Goal: Information Seeking & Learning: Learn about a topic

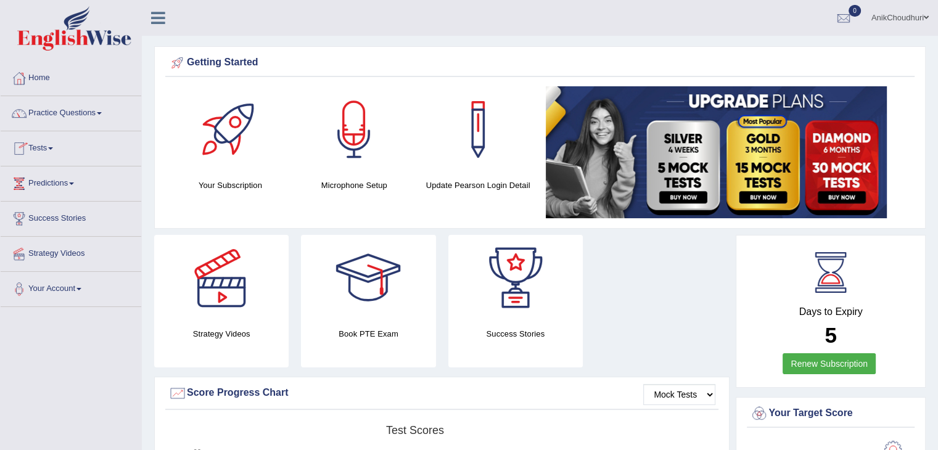
click at [78, 116] on link "Practice Questions" at bounding box center [71, 111] width 141 height 31
click at [78, 116] on link "Practice Questions" at bounding box center [70, 111] width 138 height 31
click at [79, 105] on link "Practice Questions" at bounding box center [71, 111] width 141 height 31
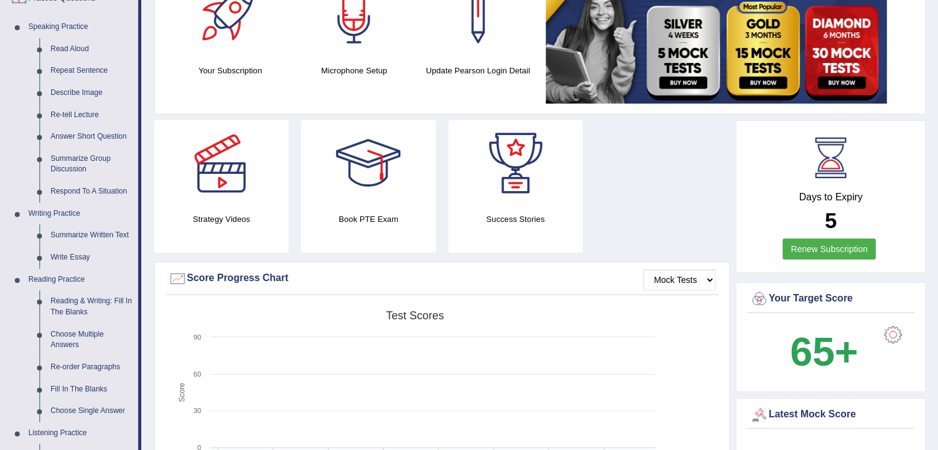
scroll to position [187, 0]
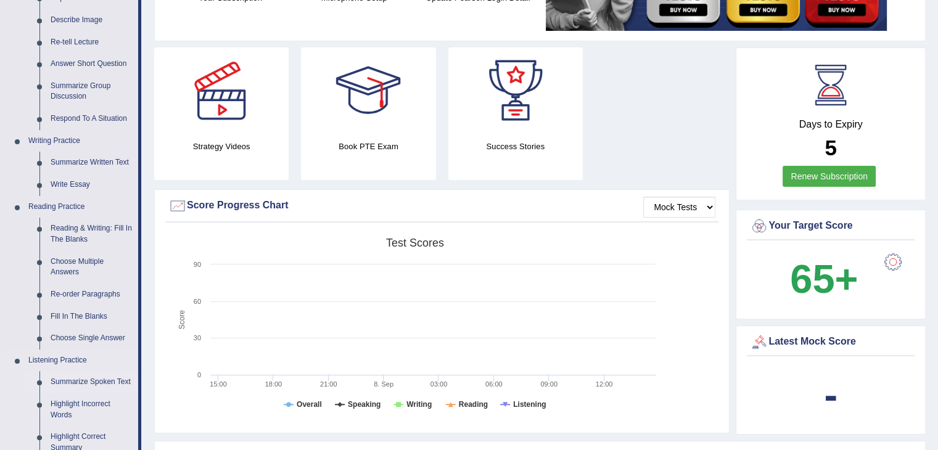
click at [84, 384] on link "Summarize Spoken Text" at bounding box center [91, 382] width 93 height 22
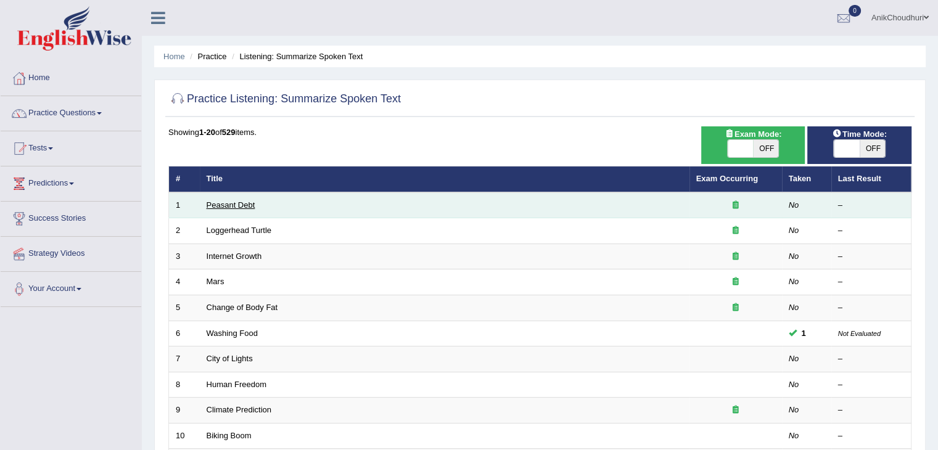
click at [234, 206] on link "Peasant Debt" at bounding box center [231, 204] width 49 height 9
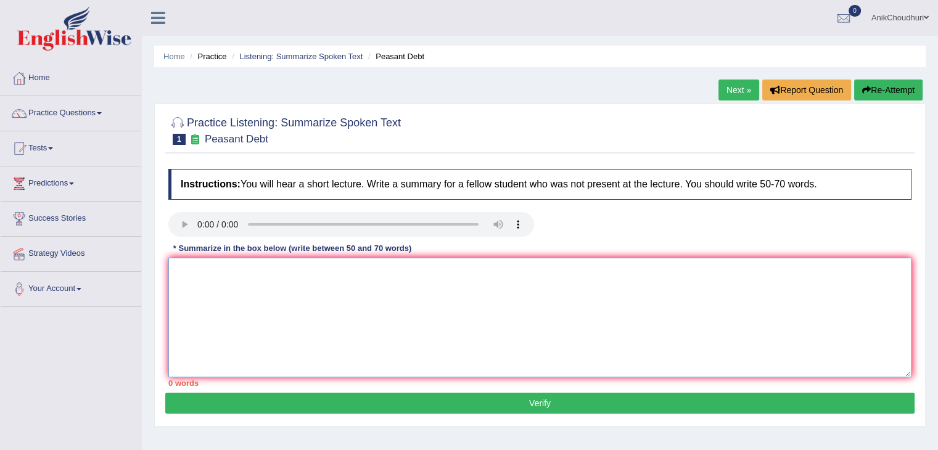
click at [239, 284] on textarea at bounding box center [539, 318] width 743 height 120
click at [272, 271] on textarea "The lecture discusses t" at bounding box center [539, 318] width 743 height 120
click at [274, 278] on textarea "The lecture discusses t" at bounding box center [539, 318] width 743 height 120
type textarea "The lecture discusses"
click at [290, 276] on textarea "The lecture discusses" at bounding box center [539, 318] width 743 height 120
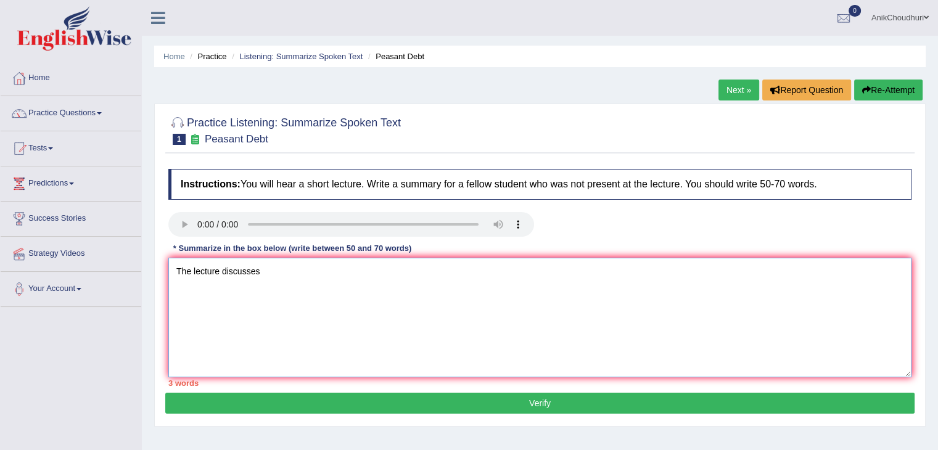
click at [295, 288] on textarea "The lecture discusses" at bounding box center [539, 318] width 743 height 120
click at [278, 276] on textarea "The lecture discusses" at bounding box center [539, 318] width 743 height 120
click at [416, 282] on textarea "The lecture discusses 1500 thousnand of farmers suicide" at bounding box center [539, 318] width 743 height 120
click at [429, 274] on textarea "The lecture discusses 1500 thousnand of farmers' suicide" at bounding box center [539, 318] width 743 height 120
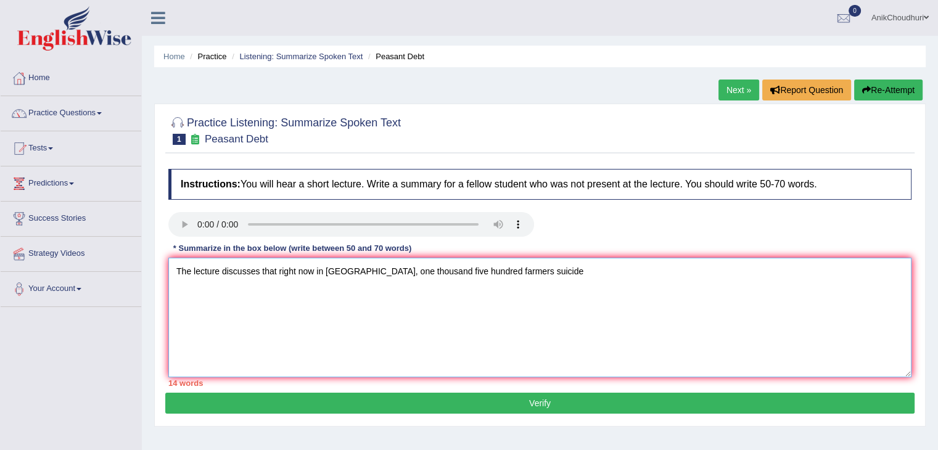
click at [482, 274] on textarea "The lecture discusses that right now in India, one thousand five hundred farmer…" at bounding box center [539, 318] width 743 height 120
click at [607, 271] on textarea "The lecture discusses that right now in India, one thousand five hundred farmer…" at bounding box center [539, 318] width 743 height 120
click at [672, 292] on textarea "The lecture discusses that right now in India, one thousand five hundred farmer…" at bounding box center [539, 318] width 743 height 120
click at [554, 273] on textarea "The lecture discusses that right now in India, one thousand five hundred farmer…" at bounding box center [539, 318] width 743 height 120
click at [580, 274] on textarea "The lecture discusses that right now in India, one thousand five hundred farmer…" at bounding box center [539, 318] width 743 height 120
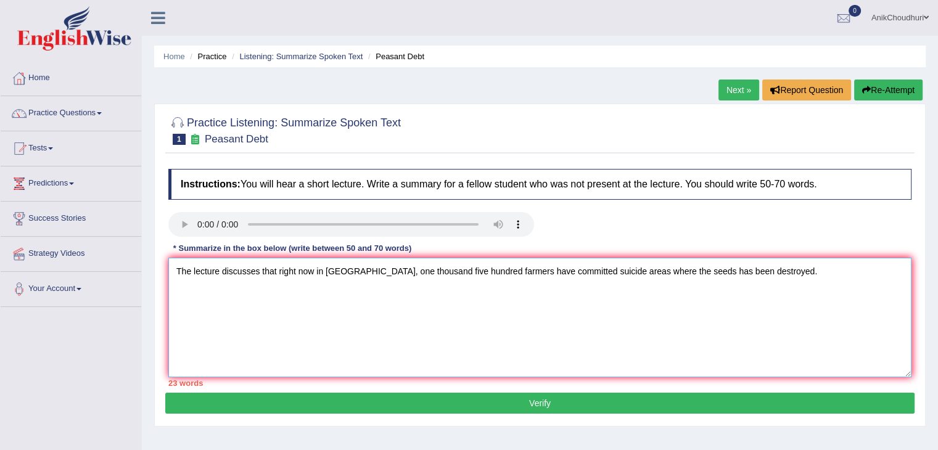
click at [403, 274] on textarea "The lecture discusses that right now in India, one thousand five hundred farmer…" at bounding box center [539, 318] width 743 height 120
click at [427, 276] on textarea "The lecture discusses that right now in India, one hundreed and five hundred fa…" at bounding box center [539, 318] width 743 height 120
click at [429, 272] on textarea "The lecture discusses that right now in India, one hundred and five hundred far…" at bounding box center [539, 318] width 743 height 120
click at [503, 272] on textarea "The lecture discusses that right now in India, one hundred and fifty thousands …" at bounding box center [539, 318] width 743 height 120
click at [693, 271] on textarea "The lecture discusses that right now in India, one hundred and fifty thousand f…" at bounding box center [539, 318] width 743 height 120
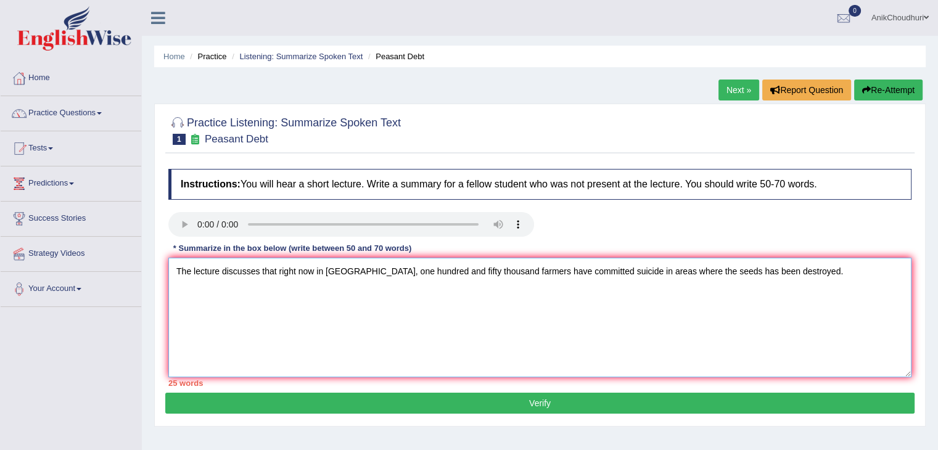
click at [690, 278] on textarea "The lecture discusses that right now in India, one hundred and fifty thousand f…" at bounding box center [539, 318] width 743 height 120
click at [763, 271] on textarea "The lecture discusses that right now in India, one hundred and fifty thousand f…" at bounding box center [539, 318] width 743 height 120
click at [776, 272] on textarea "The lecture discusses that right now in India, one hundred and fifty thousand f…" at bounding box center [539, 318] width 743 height 120
click at [889, 279] on textarea "The lecture discusses that right now in India, one hundred and fifty thousand f…" at bounding box center [539, 318] width 743 height 120
click at [298, 289] on textarea "The lecture discusses that right now in India, one hundred and fifty thousand f…" at bounding box center [539, 318] width 743 height 120
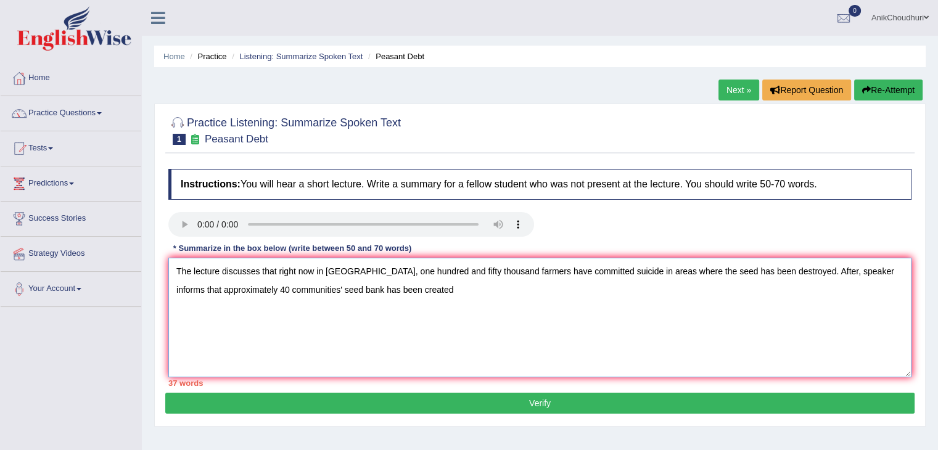
click at [438, 295] on textarea "The lecture discusses that right now in India, one hundred and fifty thousand f…" at bounding box center [539, 318] width 743 height 120
click at [487, 294] on textarea "The lecture discusses that right now in India, one hundred and fifty thousand f…" at bounding box center [539, 318] width 743 height 120
click at [570, 292] on textarea "The lecture discusses that right now in India, one hundred and fifty thousand f…" at bounding box center [539, 318] width 743 height 120
click at [611, 288] on textarea "The lecture discusses that right now in India, one hundred and fifty thousand f…" at bounding box center [539, 318] width 743 height 120
click at [365, 310] on textarea "The lecture discusses that right now in India, one hundred and fifty thousand f…" at bounding box center [539, 318] width 743 height 120
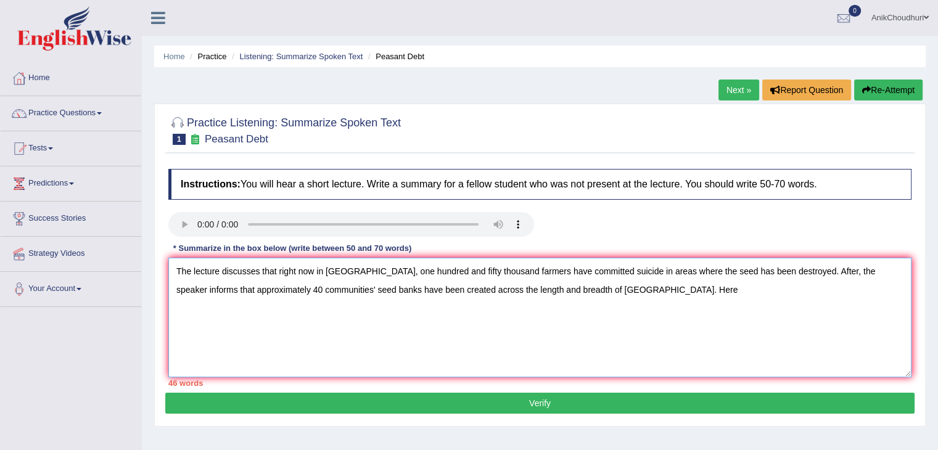
click at [599, 297] on textarea "The lecture discusses that right now in India, one hundred and fifty thousand f…" at bounding box center [539, 318] width 743 height 120
click at [638, 294] on textarea "The lecture discusses that right now in India, one hundred and fifty thousand f…" at bounding box center [539, 318] width 743 height 120
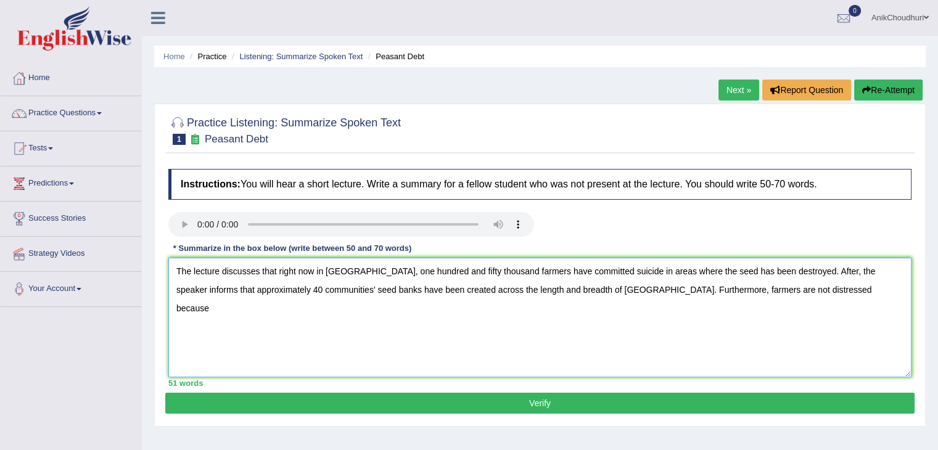
click at [755, 299] on textarea "The lecture discusses that right now in India, one hundred and fifty thousand f…" at bounding box center [539, 318] width 743 height 120
click at [845, 289] on textarea "The lecture discusses that right now in India, one hundred and fifty thousand f…" at bounding box center [539, 318] width 743 height 120
click at [281, 311] on textarea "The lecture discusses that right now in India, one hundred and fifty thousand f…" at bounding box center [539, 318] width 743 height 120
click at [346, 313] on textarea "The lecture discusses that right now in India, one hundred and fifty thousand f…" at bounding box center [539, 318] width 743 height 120
click at [393, 313] on textarea "The lecture discusses that right now in India, one hundred and fifty thousand f…" at bounding box center [539, 318] width 743 height 120
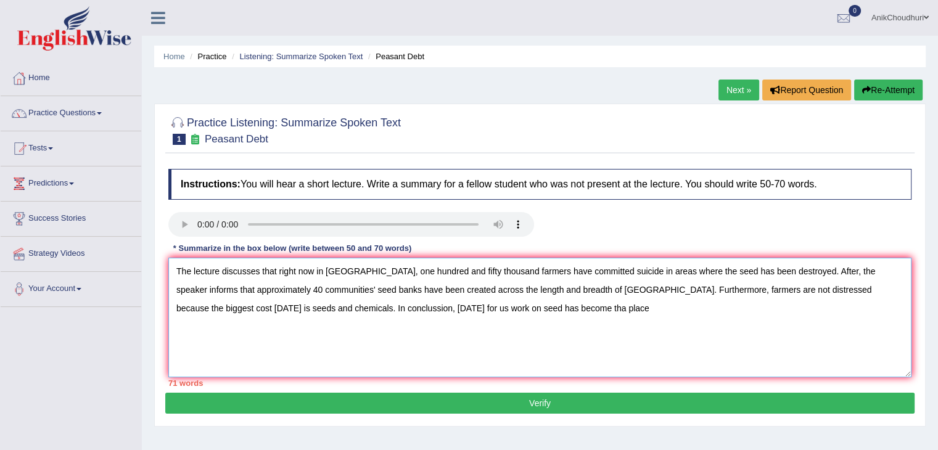
click at [480, 306] on textarea "The lecture discusses that right now in India, one hundred and fifty thousand f…" at bounding box center [539, 318] width 743 height 120
click at [472, 308] on textarea "The lecture discusses that right now in India, one hundred and fifty thousand f…" at bounding box center [539, 318] width 743 height 120
click at [511, 316] on textarea "The lecture discusses that right now in India, one hundred and fifty thousand f…" at bounding box center [539, 318] width 743 height 120
click at [376, 311] on textarea "The lecture discusses that right now in India, one hundred and fifty thousand f…" at bounding box center [539, 318] width 743 height 120
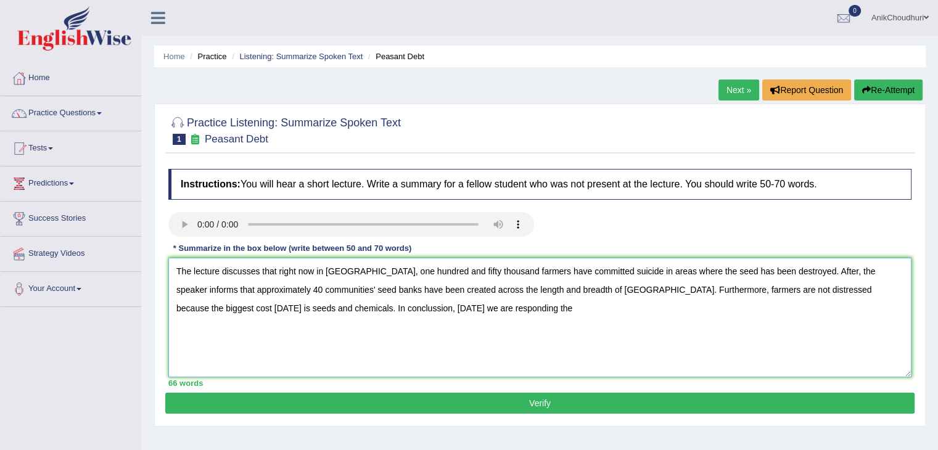
click at [401, 310] on textarea "The lecture discusses that right now in India, one hundred and fifty thousand f…" at bounding box center [539, 318] width 743 height 120
click at [465, 308] on textarea "The lecture discusses that right now in India, one hundred and fifty thousand f…" at bounding box center [539, 318] width 743 height 120
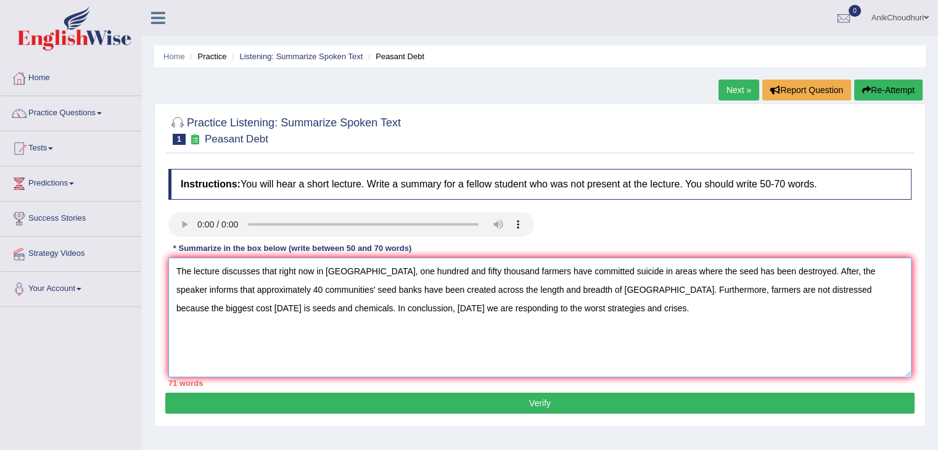
click at [297, 311] on textarea "The lecture discusses that right now in India, one hundred and fifty thousand f…" at bounding box center [539, 318] width 743 height 120
click at [299, 309] on textarea "The lecture discusses that right now in India, one hundred and fifty thousand f…" at bounding box center [539, 318] width 743 height 120
click at [501, 310] on textarea "The lecture discusses that right now in India, one hundred and fifty thousand f…" at bounding box center [539, 318] width 743 height 120
click at [557, 304] on textarea "The lecture discusses that right now in India, one hundred and fifty thousand f…" at bounding box center [539, 318] width 743 height 120
click at [888, 272] on textarea "The lecture discusses that right now in India, one hundred and fifty thousand f…" at bounding box center [539, 318] width 743 height 120
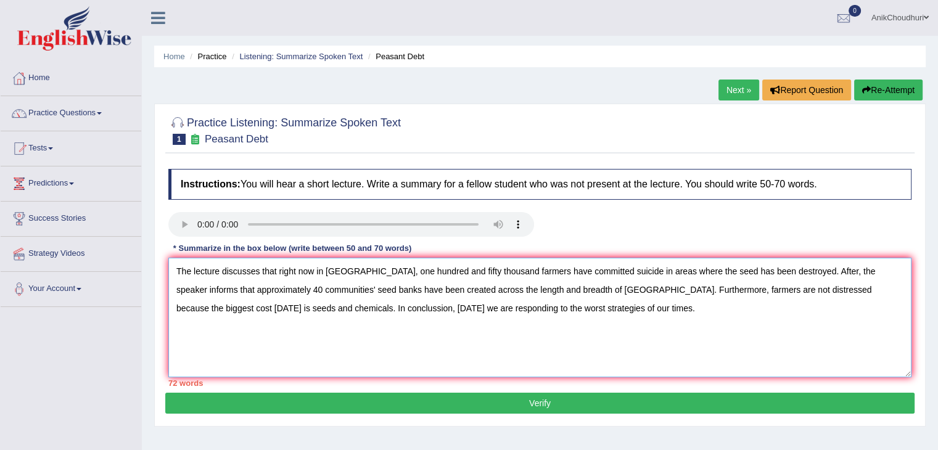
click at [218, 313] on textarea "The lecture discusses that right now in India, one hundred and fifty thousand f…" at bounding box center [539, 318] width 743 height 120
click at [212, 310] on textarea "The lecture discusses that right now in India, one hundred and fifty thousand f…" at bounding box center [539, 318] width 743 height 120
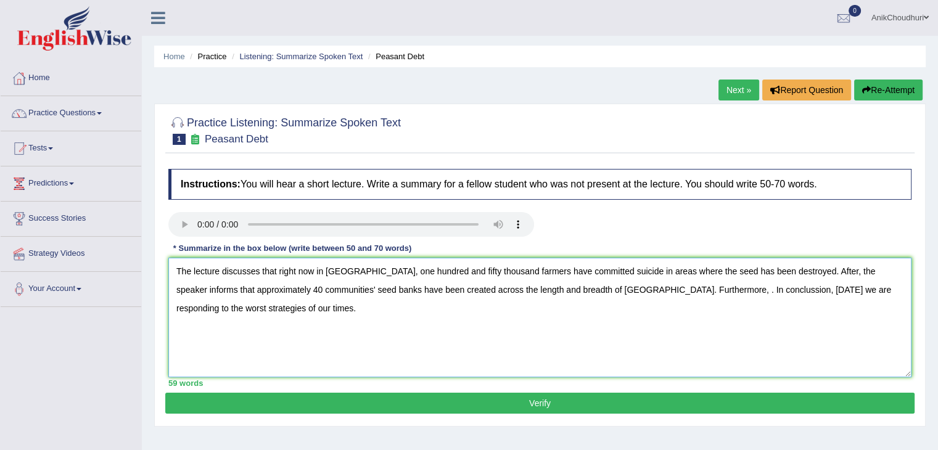
click at [614, 294] on textarea "The lecture discusses that right now in India, one hundred and fifty thousand f…" at bounding box center [539, 318] width 743 height 120
click at [651, 293] on textarea "The lecture discusses that right now in India, one hundred and fifty thousand f…" at bounding box center [539, 318] width 743 height 120
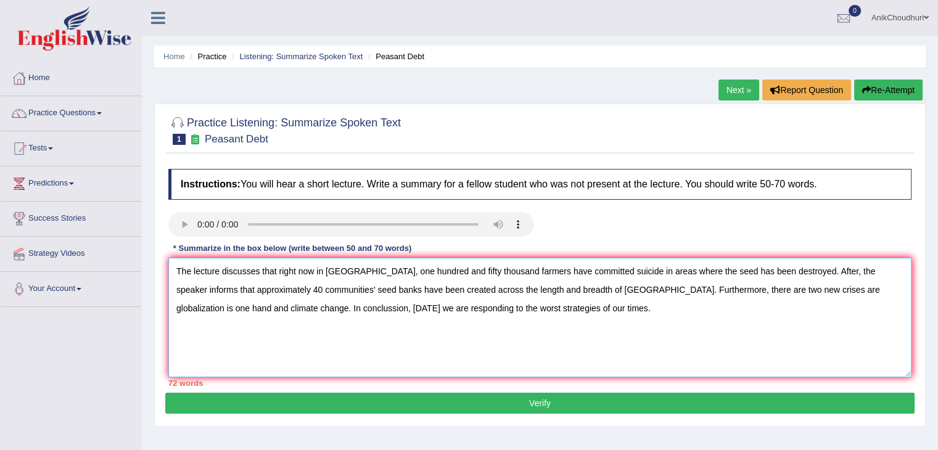
click at [899, 290] on textarea "The lecture discusses that right now in India, one hundred and fifty thousand f…" at bounding box center [539, 318] width 743 height 120
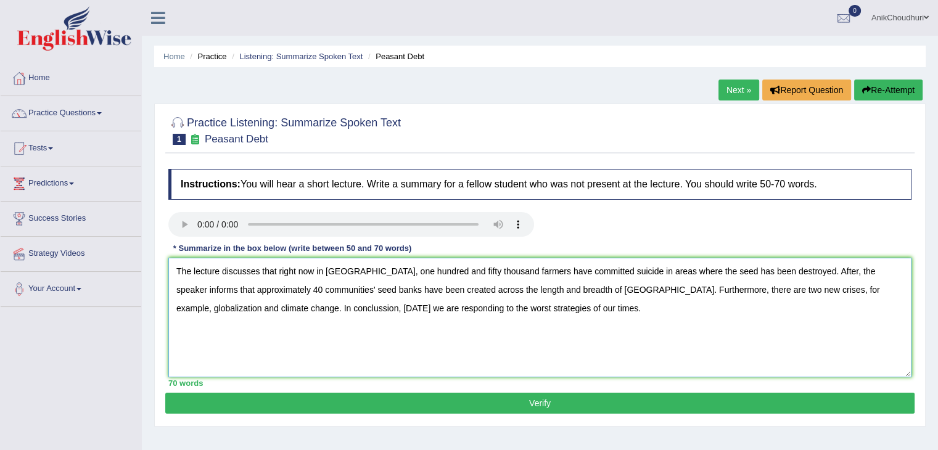
click at [762, 274] on textarea "The lecture discusses that right now in India, one hundred and fifty thousand f…" at bounding box center [539, 318] width 743 height 120
click at [799, 328] on textarea "The lecture discusses that right now in India, one hundred and fifty thousand f…" at bounding box center [539, 318] width 743 height 120
click at [360, 274] on textarea "The lecture discusses that right now in India, one hundred and fifty thousand f…" at bounding box center [539, 318] width 743 height 120
click at [365, 274] on textarea "The lecture discusses that right now in India, one hundred and fifty thousand f…" at bounding box center [539, 318] width 743 height 120
click at [444, 321] on textarea "The lecture discusses that right now in India, hundred and fifty thousand farme…" at bounding box center [539, 318] width 743 height 120
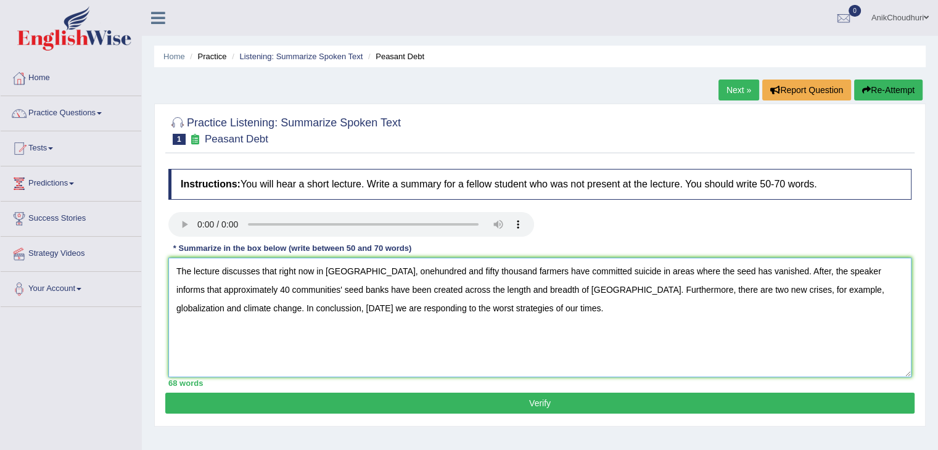
type textarea "The lecture discusses that right now in India, one hundred and fifty thousand f…"
click at [521, 397] on button "Verify" at bounding box center [539, 403] width 749 height 21
